Goal: Information Seeking & Learning: Learn about a topic

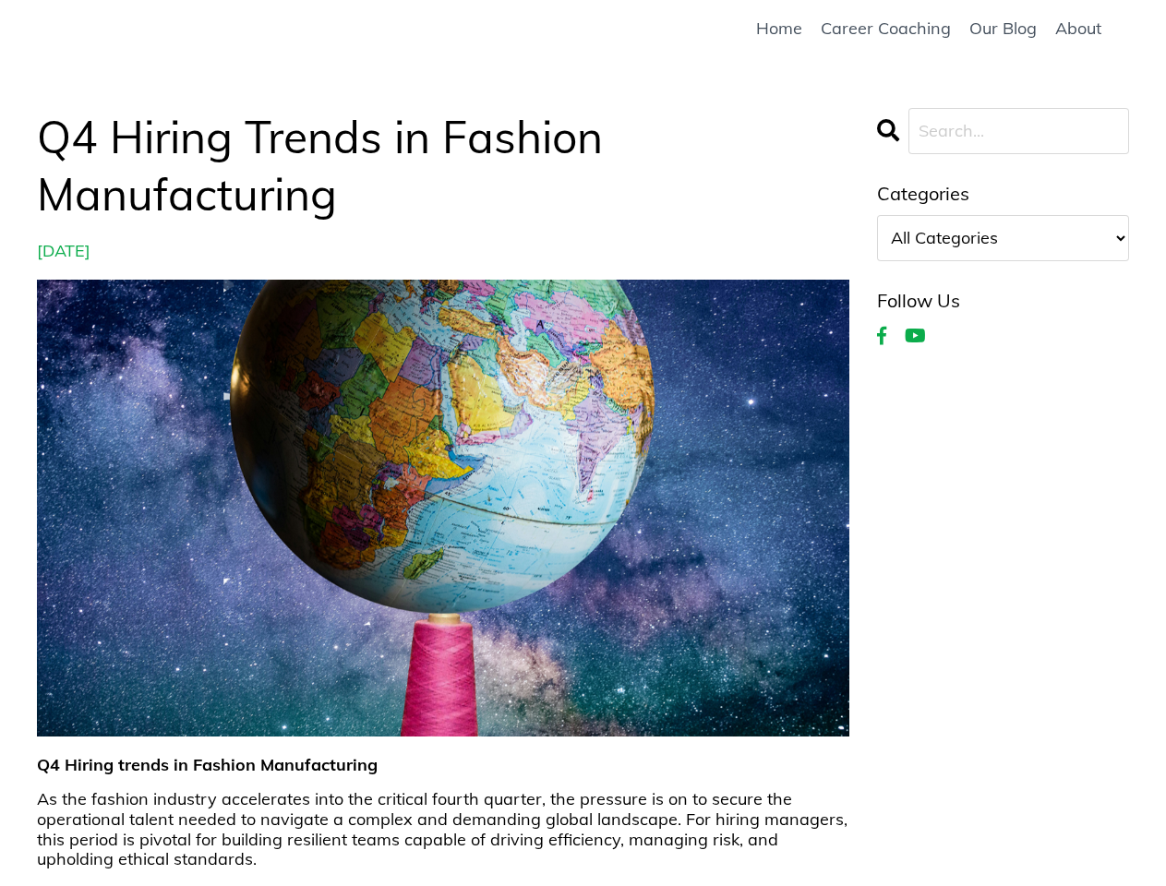
click at [582, 443] on img at bounding box center [443, 508] width 812 height 457
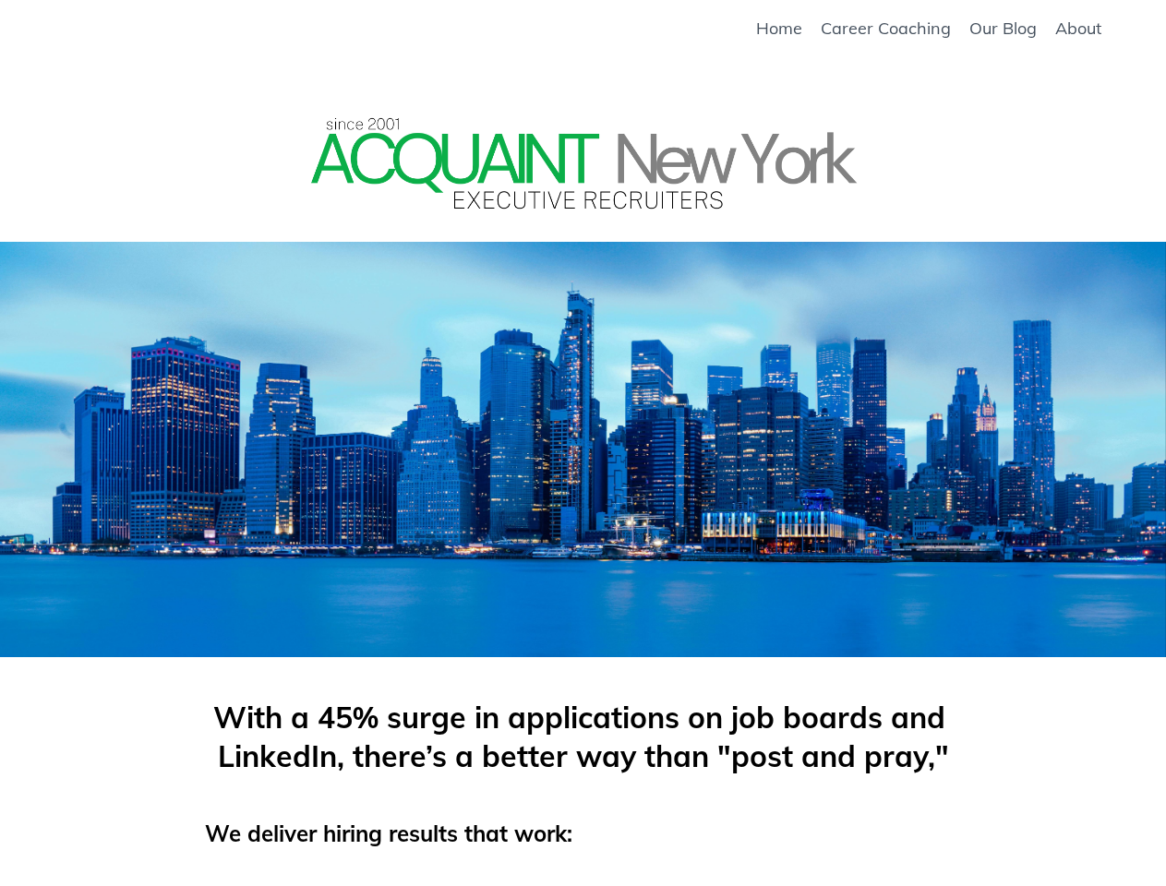
click at [582, 443] on div at bounding box center [583, 422] width 533 height 259
